Goal: Task Accomplishment & Management: Manage account settings

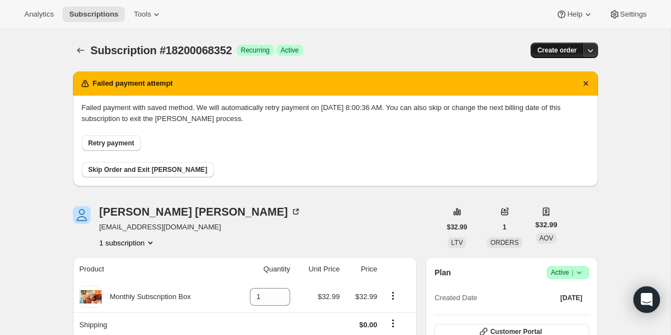
click at [554, 50] on span "Create order" at bounding box center [556, 50] width 39 height 9
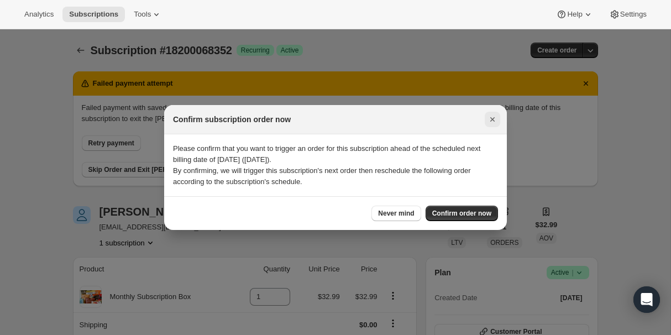
click at [492, 115] on icon "Close" at bounding box center [492, 119] width 11 height 11
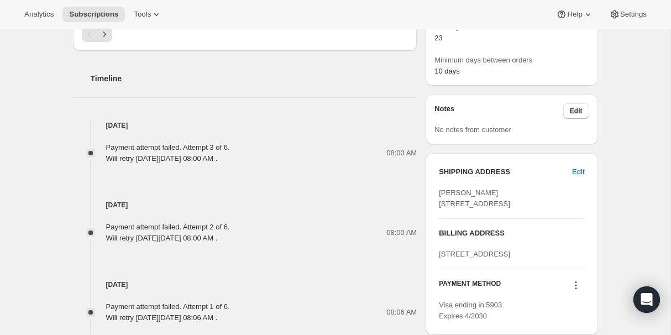
scroll to position [518, 0]
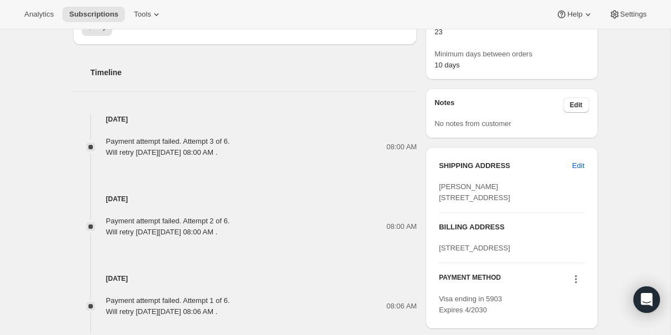
click at [194, 145] on div "Payment attempt failed. Attempt 3 of 6. Will retry [DATE][DATE] 08:00 AM ." at bounding box center [168, 147] width 124 height 22
click at [192, 140] on div "Payment attempt failed. Attempt 3 of 6. Will retry [DATE][DATE] 08:00 AM ." at bounding box center [168, 147] width 124 height 22
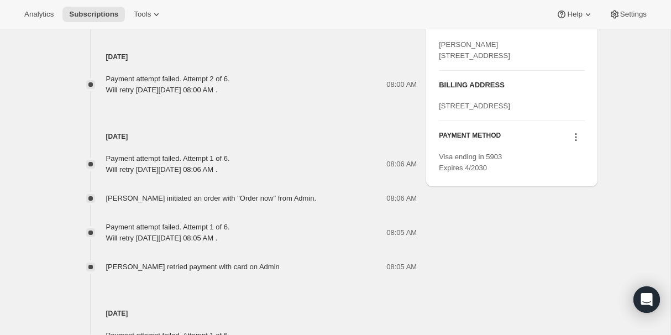
scroll to position [669, 0]
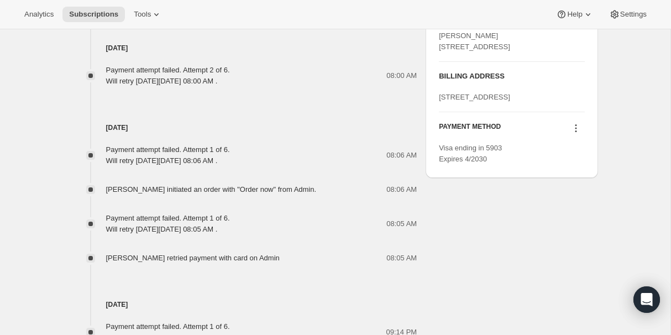
click at [580, 134] on icon at bounding box center [575, 128] width 11 height 11
click at [577, 211] on span "Select payment method" at bounding box center [572, 212] width 76 height 8
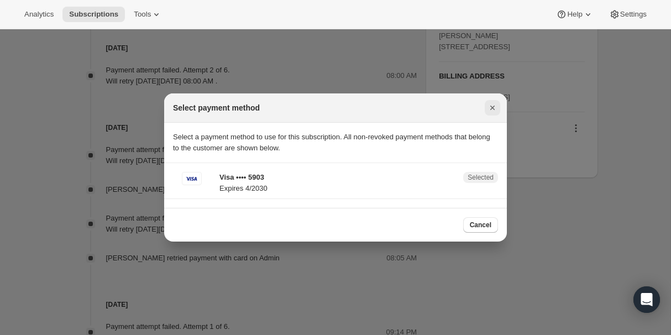
click at [492, 109] on icon "Close" at bounding box center [492, 107] width 11 height 11
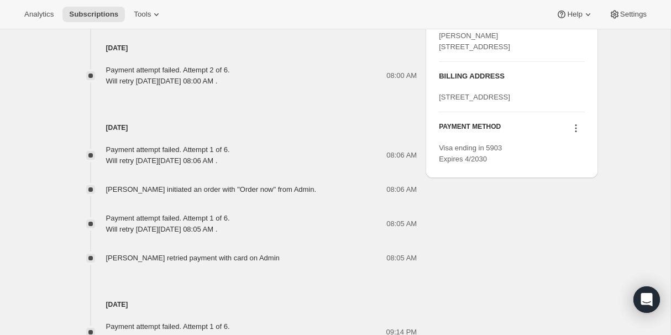
click at [570, 164] on div "PAYMENT METHOD Visa ending in 5903 Expires 4/2030" at bounding box center [511, 138] width 145 height 52
click at [570, 134] on icon at bounding box center [575, 128] width 11 height 11
click at [623, 123] on div "Subscription #18200068352. This page is ready Subscription #18200068352 Success…" at bounding box center [335, 33] width 670 height 1346
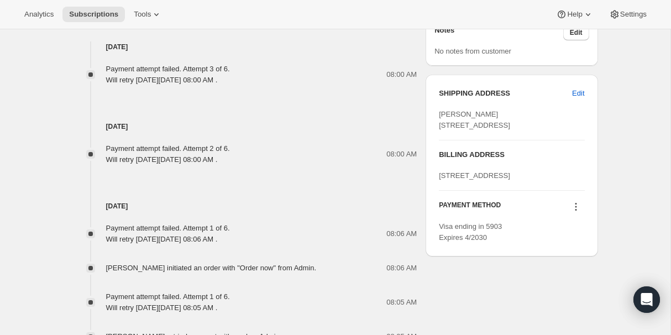
scroll to position [592, 0]
click at [494, 180] on div "BILLING ADDRESS [STREET_ADDRESS]" at bounding box center [511, 164] width 145 height 32
click at [470, 180] on div "BILLING ADDRESS [STREET_ADDRESS]" at bounding box center [511, 164] width 145 height 32
click at [582, 91] on span "Edit" at bounding box center [578, 92] width 12 height 11
select select "[GEOGRAPHIC_DATA]"
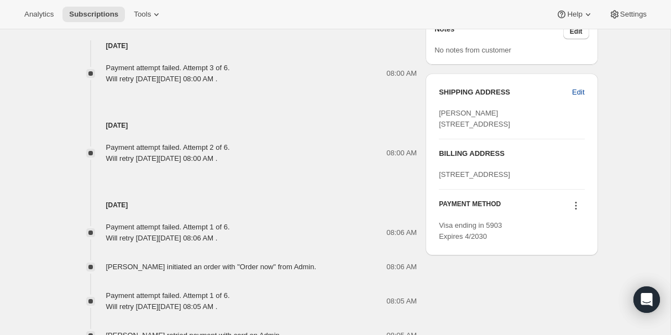
select select "CA"
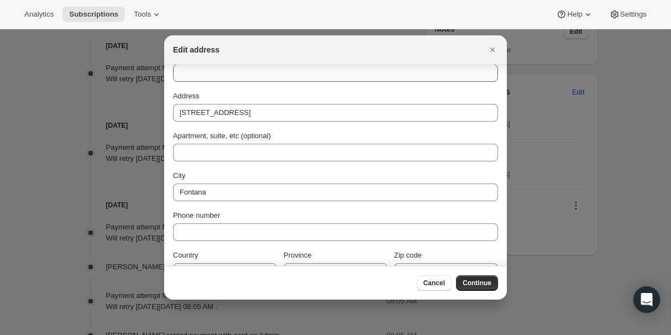
scroll to position [86, 0]
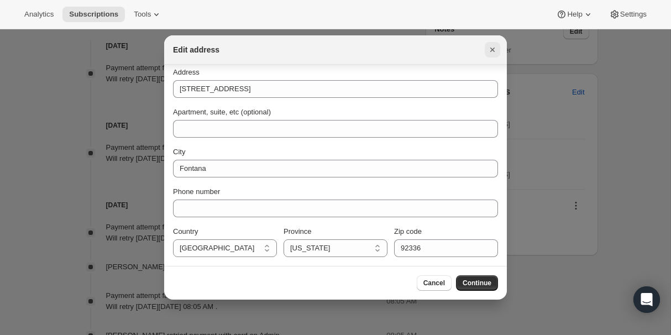
click at [496, 44] on icon "Close" at bounding box center [492, 49] width 11 height 11
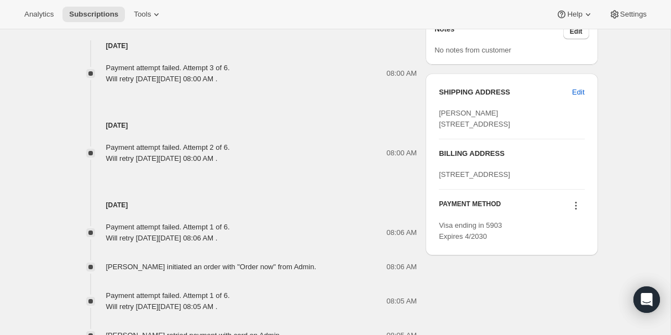
click at [487, 180] on div "BILLING ADDRESS [STREET_ADDRESS]" at bounding box center [511, 164] width 145 height 32
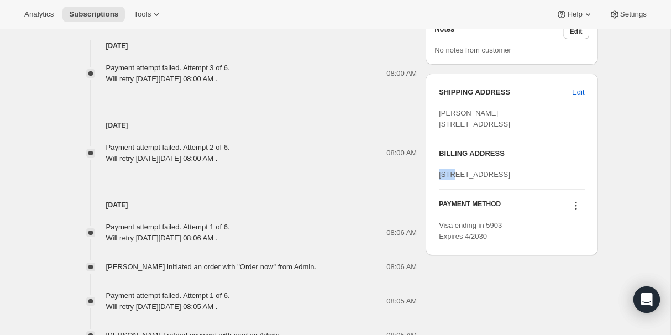
click at [487, 180] on div "BILLING ADDRESS [STREET_ADDRESS]" at bounding box center [511, 164] width 145 height 32
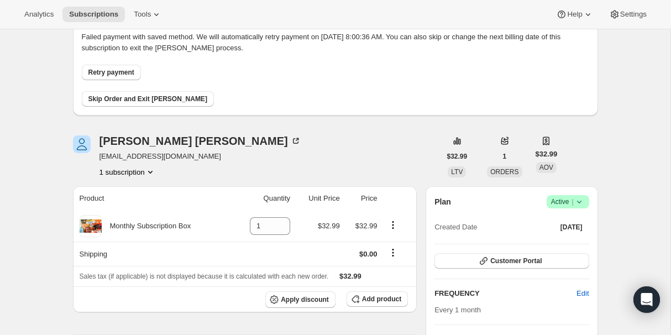
scroll to position [0, 0]
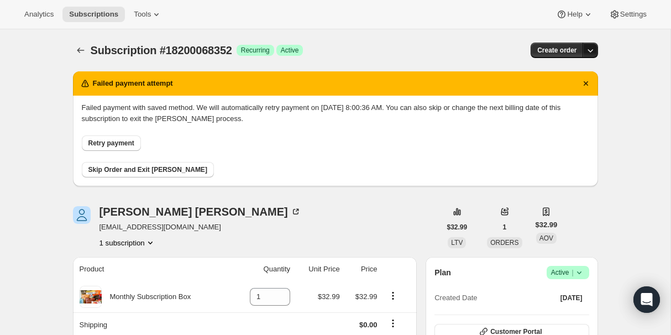
click at [591, 49] on icon "button" at bounding box center [590, 50] width 11 height 11
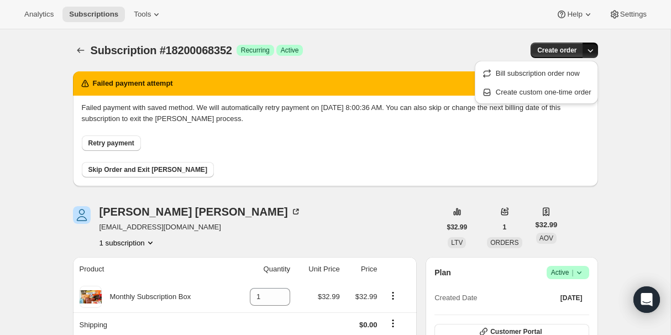
click at [397, 31] on div "Subscription #18200068352. This page is ready Subscription #18200068352 Success…" at bounding box center [335, 50] width 525 height 42
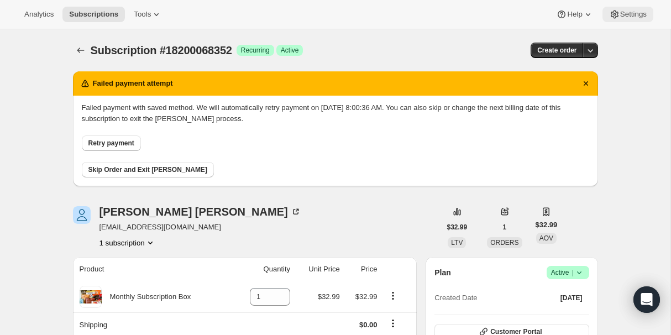
click at [627, 13] on span "Settings" at bounding box center [633, 14] width 27 height 9
click at [76, 50] on icon "Subscriptions" at bounding box center [80, 50] width 11 height 11
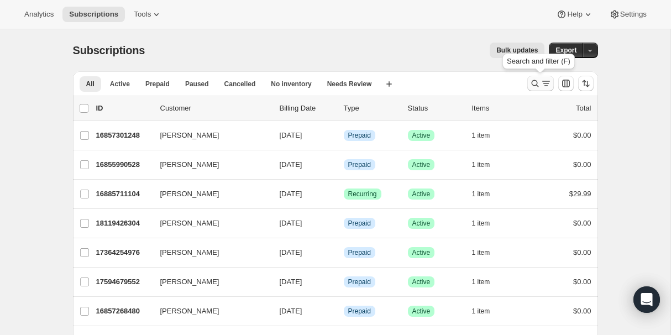
click at [540, 85] on icon "Search and filter results" at bounding box center [545, 83] width 11 height 11
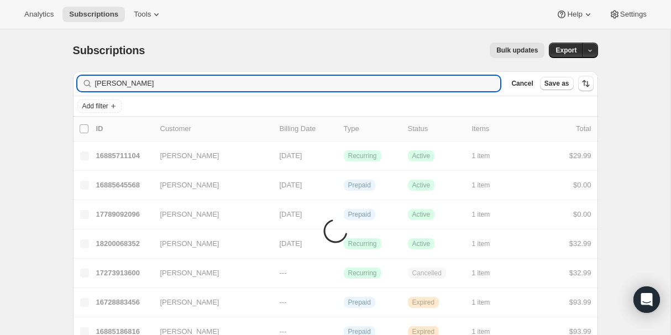
type input "[PERSON_NAME]"
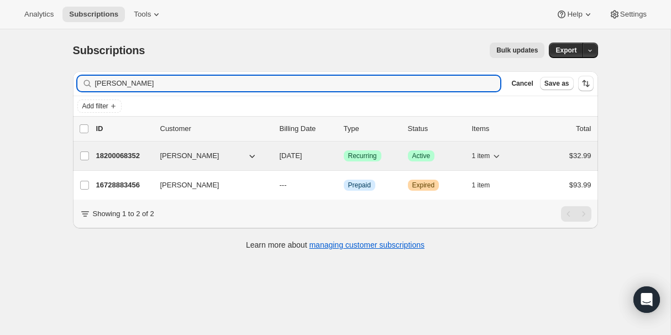
click at [108, 161] on p "18200068352" at bounding box center [123, 155] width 55 height 11
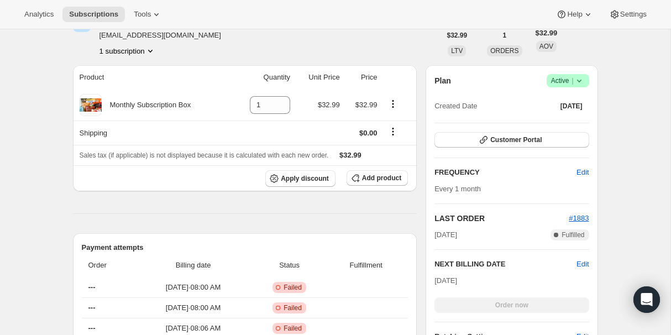
scroll to position [204, 0]
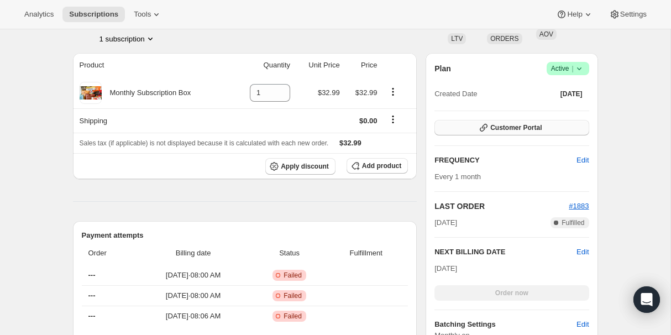
click at [526, 125] on span "Customer Portal" at bounding box center [515, 127] width 51 height 9
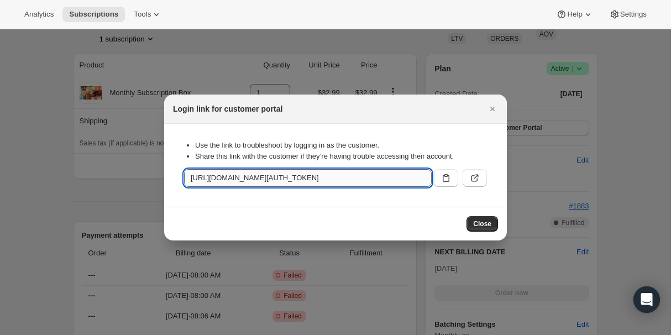
click at [345, 175] on input "[URL][DOMAIN_NAME][AUTH_TOKEN]" at bounding box center [308, 178] width 248 height 18
click at [472, 178] on icon ":rtg:" at bounding box center [474, 177] width 11 height 11
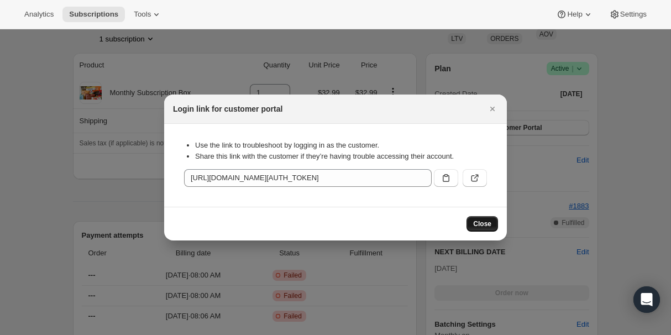
click at [488, 221] on span "Close" at bounding box center [482, 223] width 18 height 9
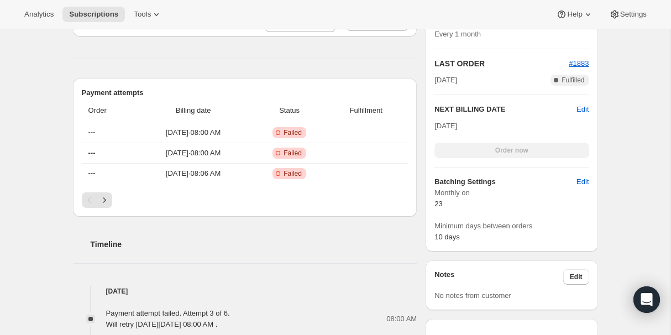
scroll to position [0, 0]
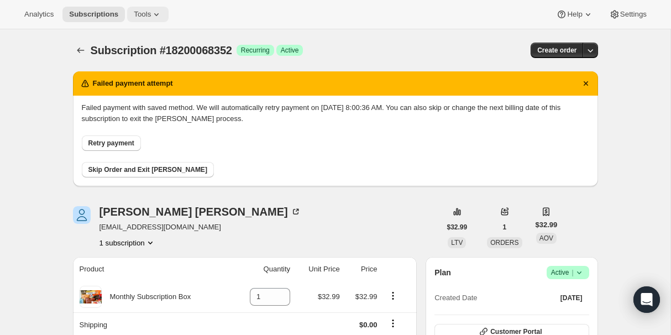
click at [141, 19] on button "Tools" at bounding box center [147, 14] width 41 height 15
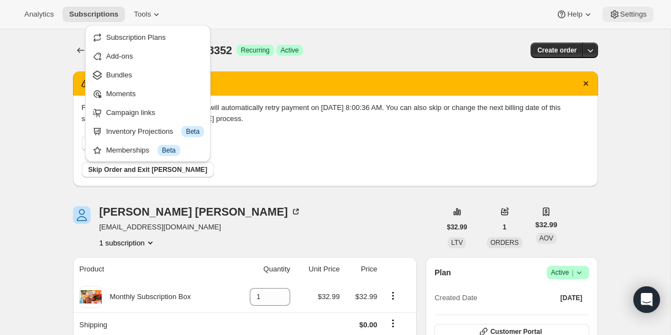
click at [626, 18] on span "Settings" at bounding box center [633, 14] width 27 height 9
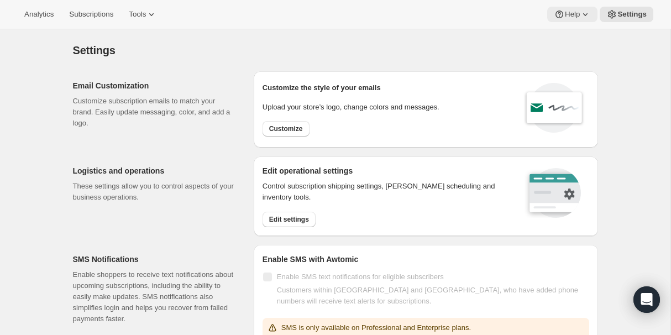
click at [556, 12] on icon at bounding box center [559, 14] width 11 height 11
click at [574, 56] on span "Help Center" at bounding box center [570, 56] width 38 height 8
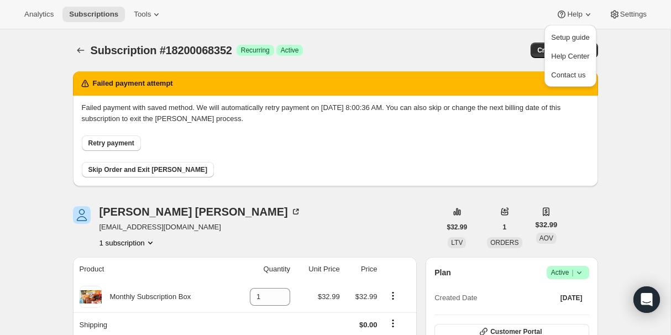
click at [124, 85] on h2 "Failed payment attempt" at bounding box center [133, 83] width 80 height 11
click at [27, 5] on div "Analytics Subscriptions Tools Help Settings" at bounding box center [335, 14] width 671 height 29
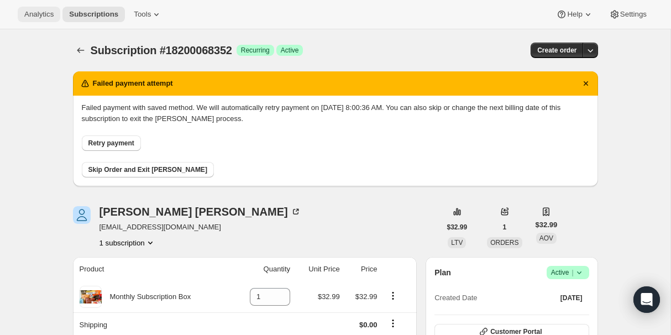
click at [34, 11] on span "Analytics" at bounding box center [38, 14] width 29 height 9
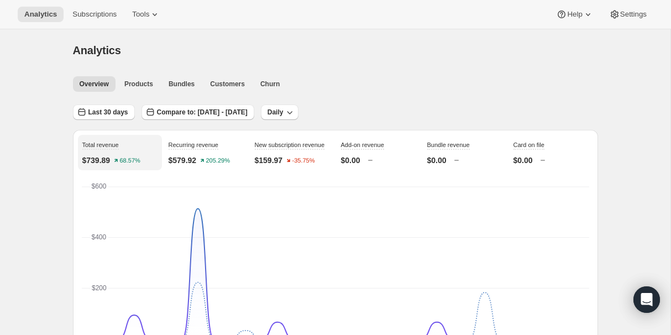
scroll to position [2, 0]
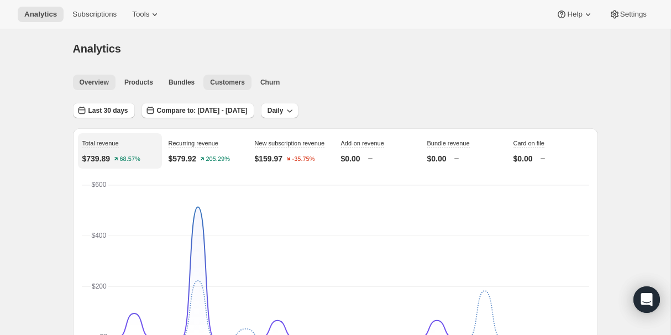
click at [227, 85] on span "Customers" at bounding box center [227, 82] width 35 height 9
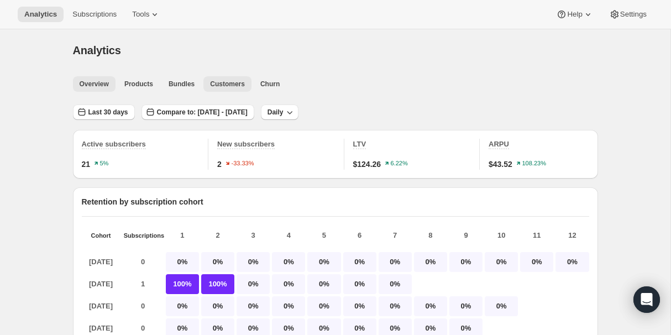
click at [88, 83] on span "Overview" at bounding box center [94, 84] width 29 height 9
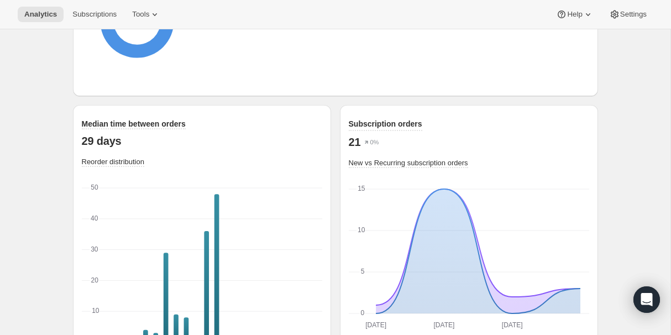
scroll to position [1545, 0]
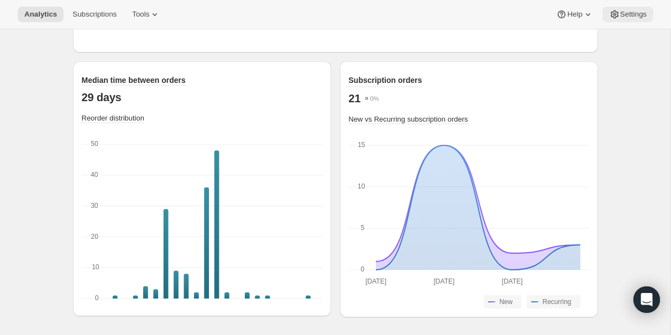
click at [643, 17] on span "Settings" at bounding box center [633, 14] width 27 height 9
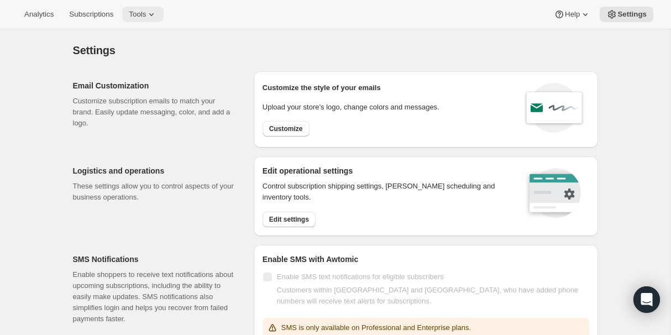
click at [138, 19] on button "Tools" at bounding box center [142, 14] width 41 height 15
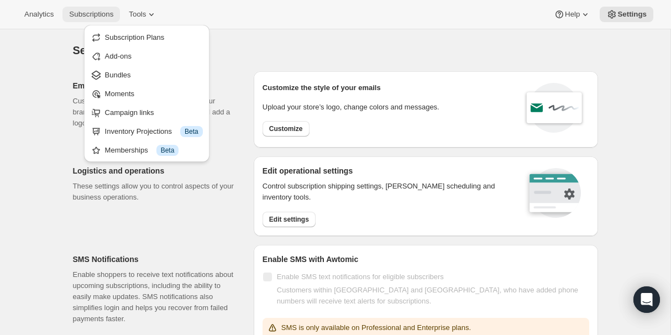
click at [85, 20] on button "Subscriptions" at bounding box center [90, 14] width 57 height 15
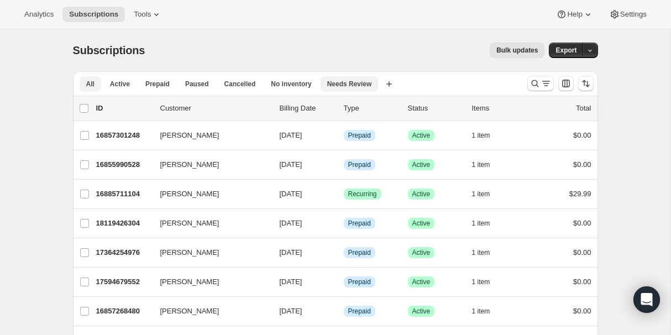
click at [372, 86] on span "Needs Review" at bounding box center [349, 84] width 45 height 9
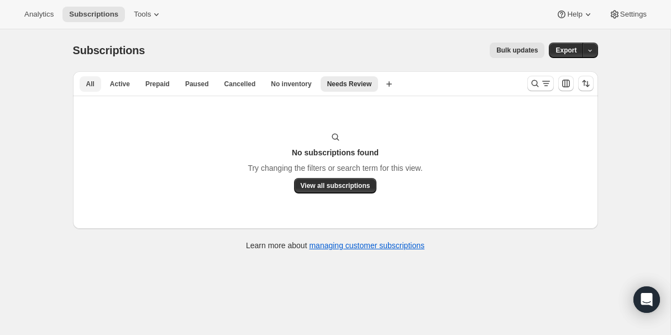
click at [82, 88] on button "All" at bounding box center [91, 83] width 22 height 15
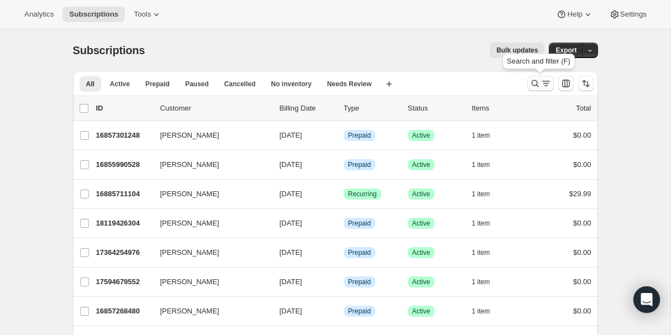
click at [535, 80] on icon "Search and filter results" at bounding box center [534, 83] width 11 height 11
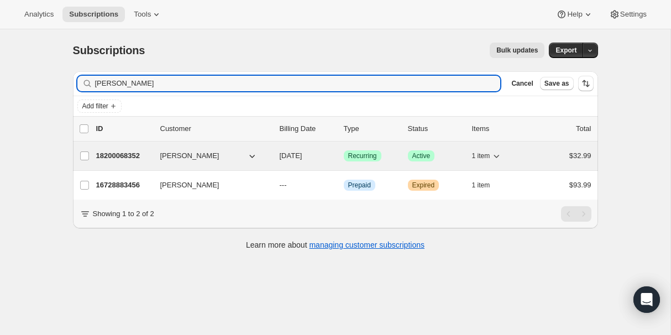
type input "[PERSON_NAME]"
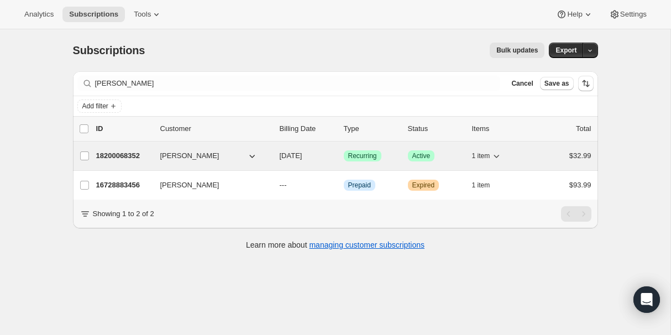
click at [249, 152] on icon "button" at bounding box center [251, 155] width 11 height 11
click at [253, 157] on icon "button" at bounding box center [251, 155] width 11 height 11
click at [502, 152] on icon "button" at bounding box center [496, 155] width 11 height 11
click at [112, 159] on p "18200068352" at bounding box center [123, 155] width 55 height 11
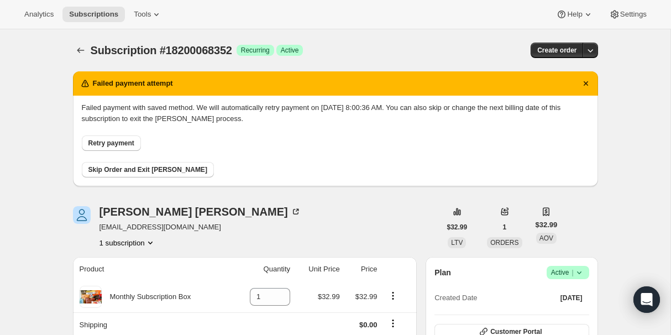
click at [114, 144] on span "Retry payment" at bounding box center [111, 143] width 46 height 9
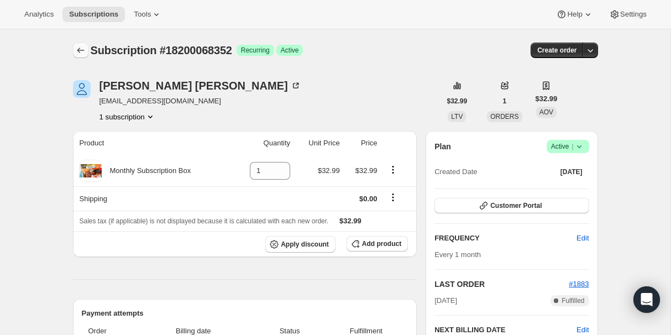
click at [81, 55] on icon "Subscriptions" at bounding box center [80, 50] width 11 height 11
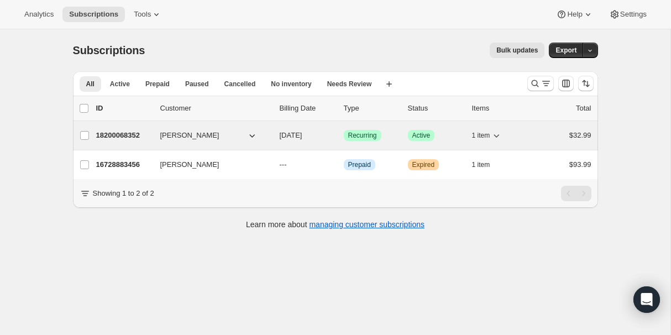
click at [118, 137] on p "18200068352" at bounding box center [123, 135] width 55 height 11
